Goal: Navigation & Orientation: Find specific page/section

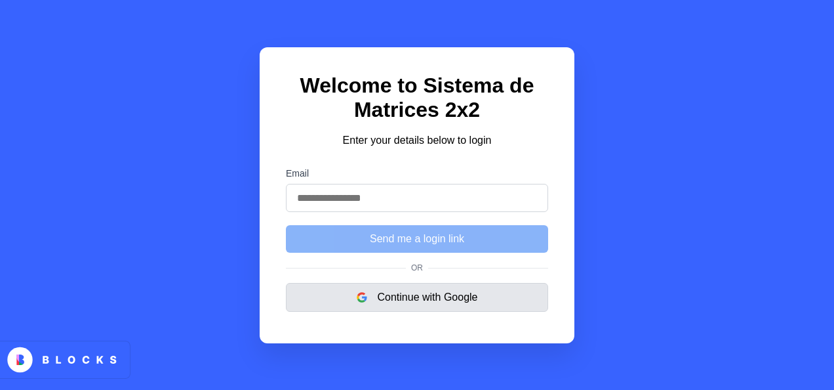
click at [428, 306] on button "Continue with Google" at bounding box center [417, 297] width 262 height 29
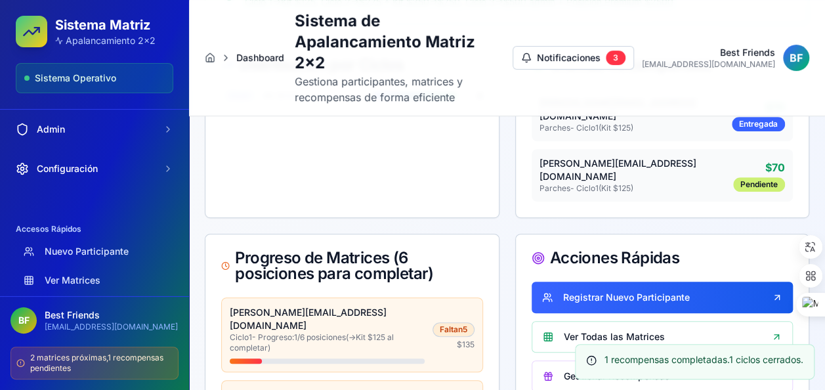
scroll to position [328, 0]
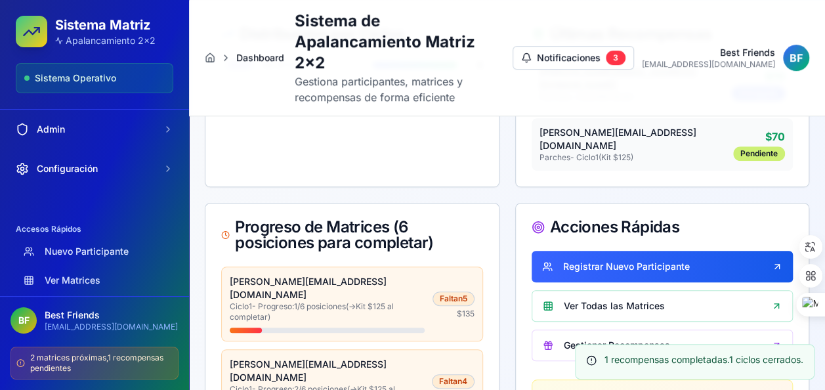
click at [796, 50] on span "B F" at bounding box center [795, 58] width 13 height 16
click at [35, 316] on div "B F" at bounding box center [23, 320] width 26 height 26
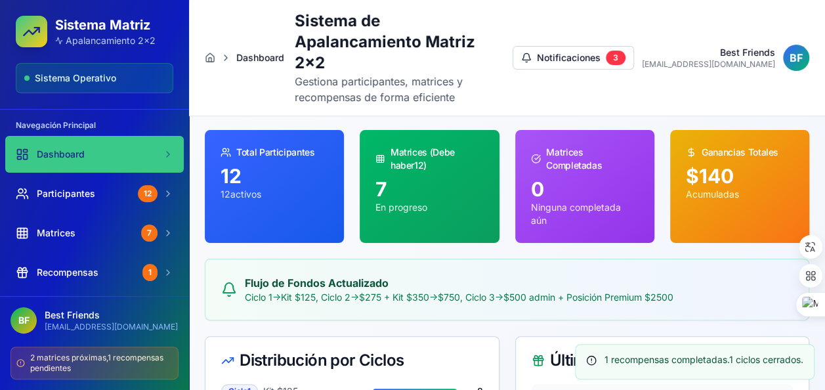
scroll to position [0, 0]
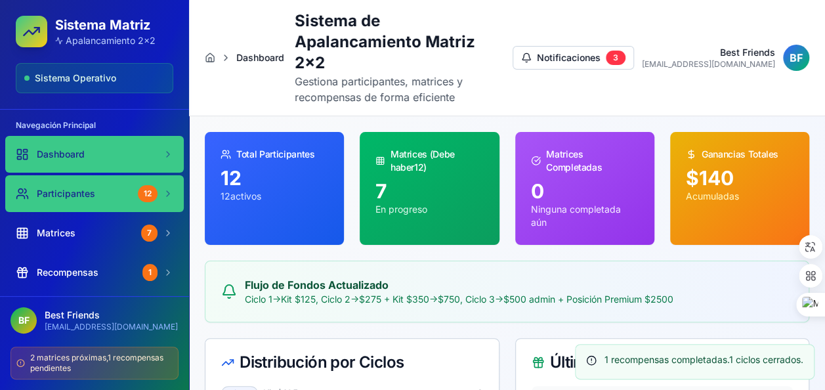
click at [66, 190] on span "Participantes" at bounding box center [66, 193] width 58 height 13
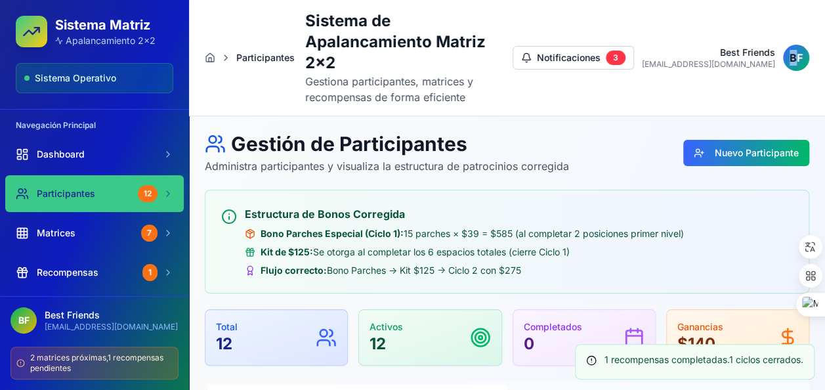
click at [792, 50] on span "B F" at bounding box center [795, 58] width 13 height 16
click at [789, 50] on div "B F" at bounding box center [796, 58] width 26 height 26
